Goal: Task Accomplishment & Management: Manage account settings

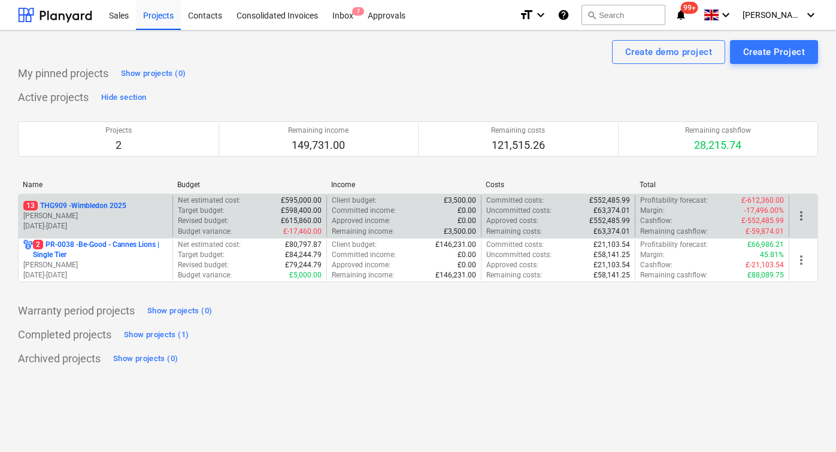
click at [80, 207] on p "13 THG909 - Wimbledon 2025" at bounding box center [74, 206] width 103 height 10
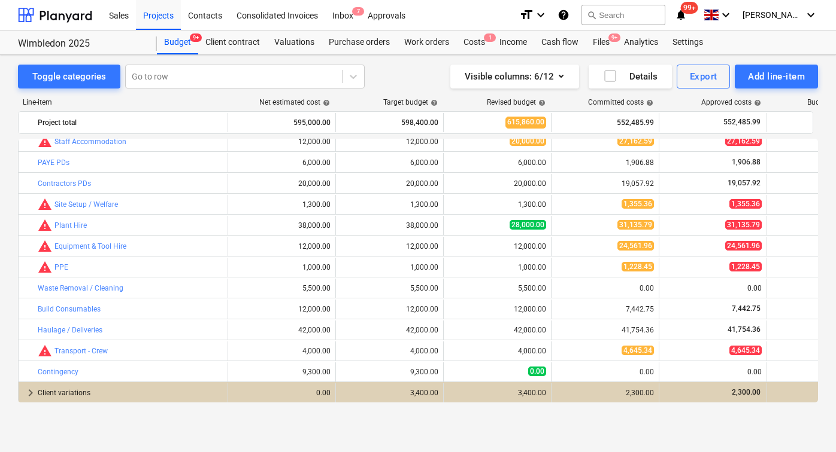
scroll to position [296, 0]
